Goal: Check status

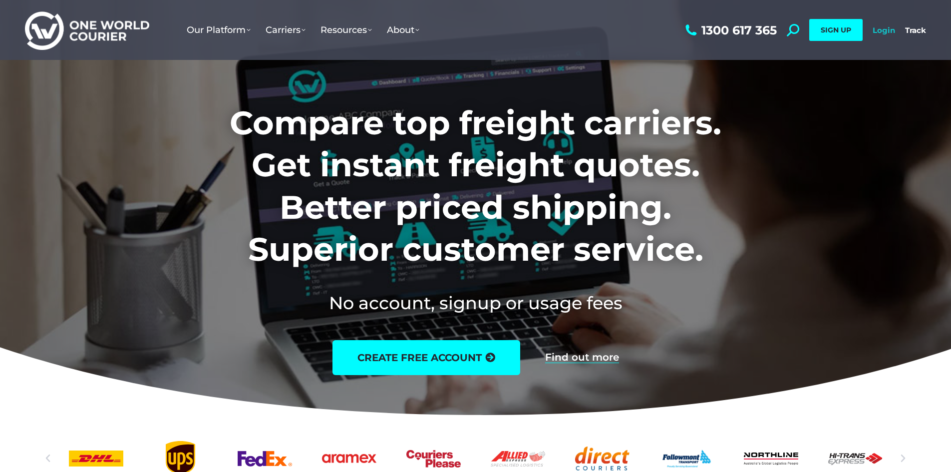
click at [882, 27] on link "Login" at bounding box center [883, 29] width 22 height 9
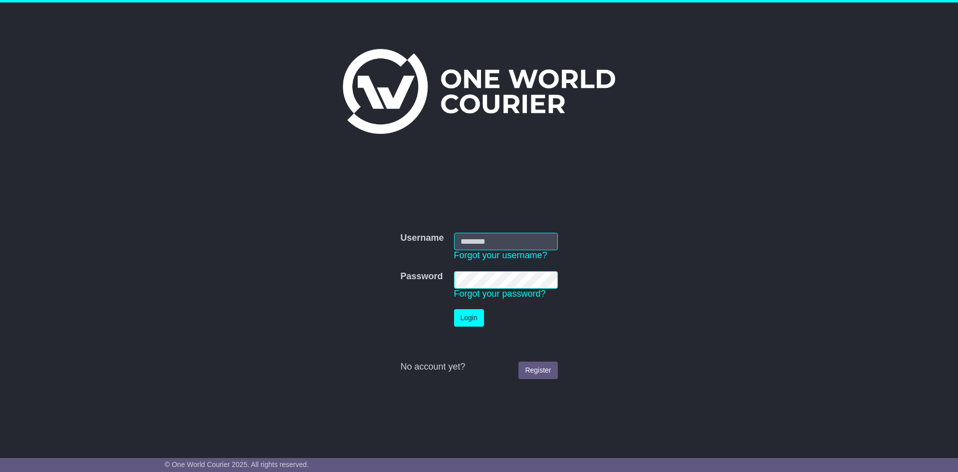
type input "**********"
click at [478, 320] on button "Login" at bounding box center [469, 317] width 30 height 17
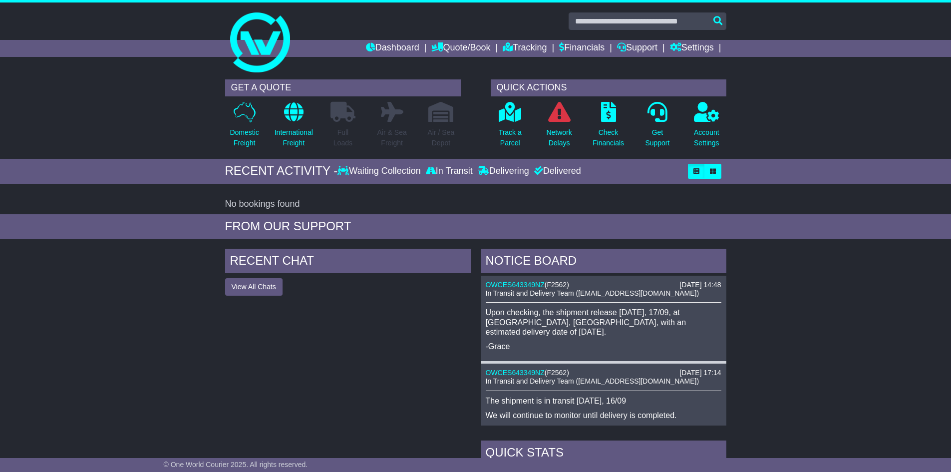
click at [633, 171] on div "Waiting Collection In Transit Delivering Delivered" at bounding box center [509, 171] width 345 height 11
click at [535, 46] on link "Tracking" at bounding box center [524, 48] width 44 height 17
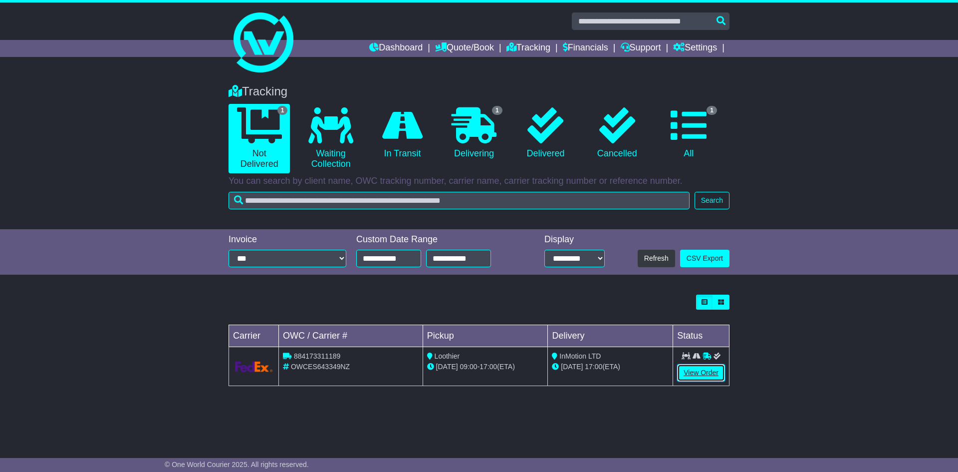
click at [710, 370] on link "View Order" at bounding box center [701, 372] width 48 height 17
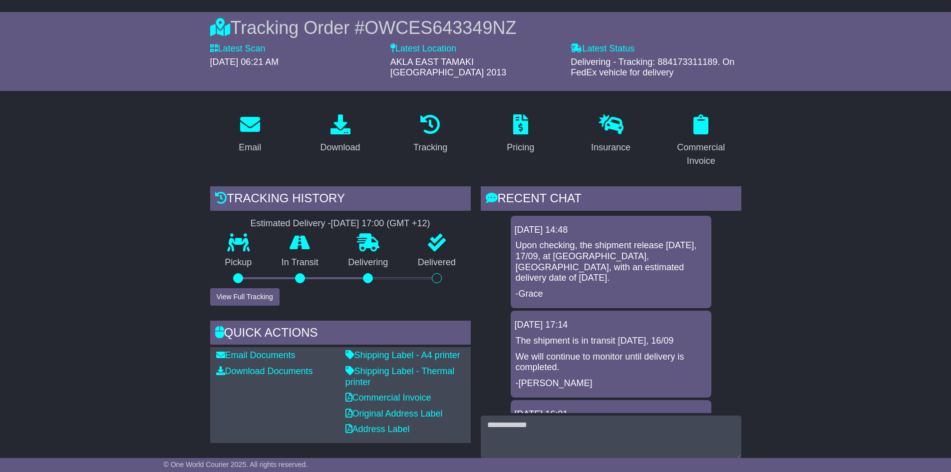
scroll to position [100, 0]
